Goal: Task Accomplishment & Management: Manage account settings

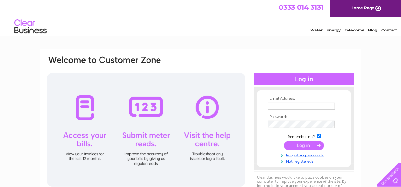
click at [271, 106] on input "text" at bounding box center [301, 106] width 67 height 7
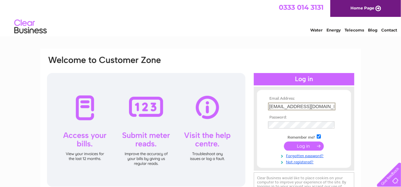
type input "jfdaysons@yahoo.co.uk"
click at [303, 145] on input "submit" at bounding box center [304, 145] width 40 height 9
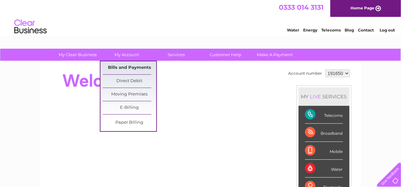
click at [129, 66] on link "Bills and Payments" at bounding box center [130, 67] width 54 height 13
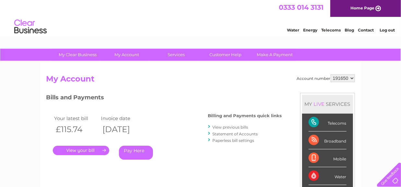
click at [83, 149] on link "." at bounding box center [81, 150] width 56 height 9
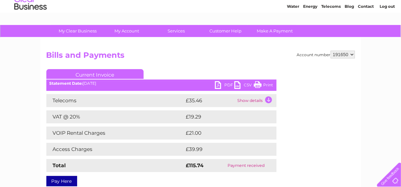
scroll to position [32, 0]
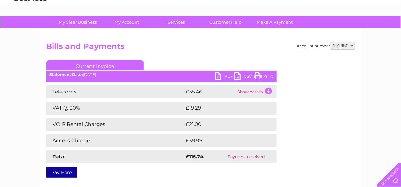
click at [266, 90] on td "Show details" at bounding box center [256, 91] width 41 height 13
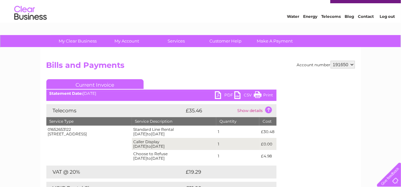
scroll to position [0, 0]
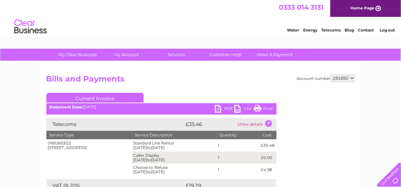
click at [219, 108] on link "PDF" at bounding box center [224, 109] width 19 height 9
click at [377, 6] on link "Home Page" at bounding box center [366, 8] width 71 height 17
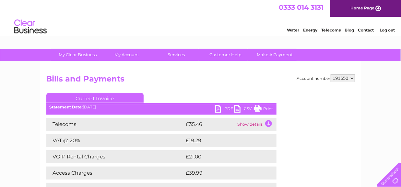
click at [387, 29] on link "Log out" at bounding box center [387, 30] width 15 height 5
